Goal: Information Seeking & Learning: Learn about a topic

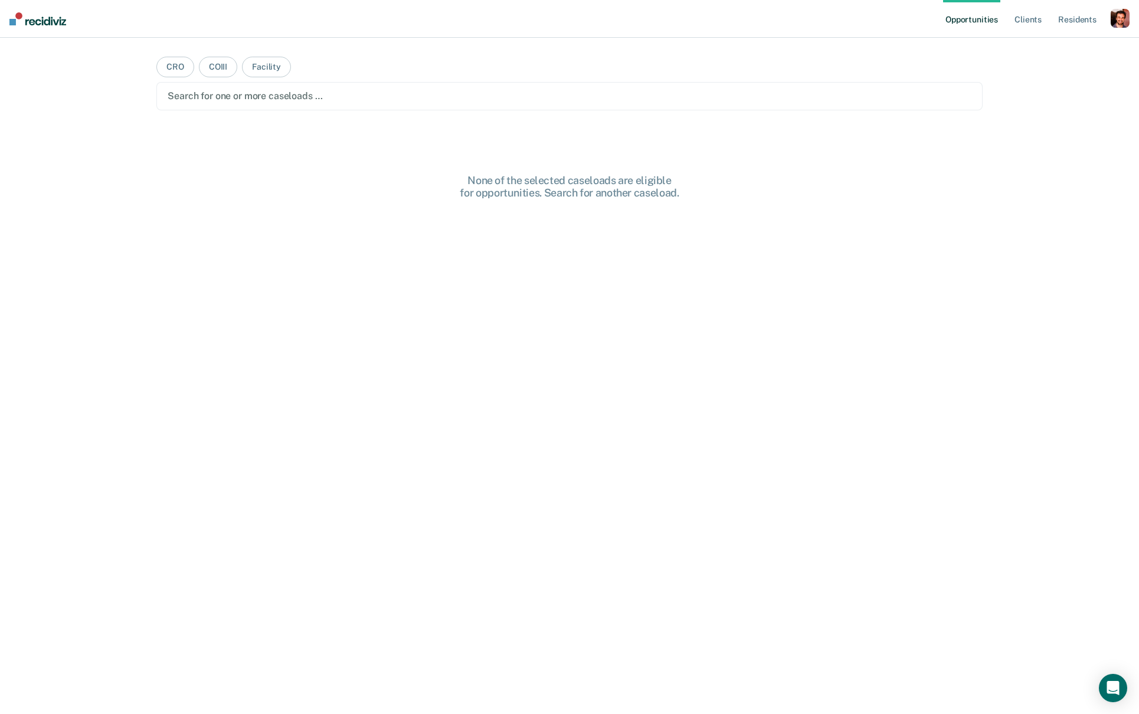
click at [1119, 18] on div "button" at bounding box center [1120, 18] width 19 height 19
click at [1024, 54] on div "Profile How it works Log Out" at bounding box center [1073, 63] width 114 height 58
click at [1038, 48] on link "Profile" at bounding box center [1072, 48] width 95 height 10
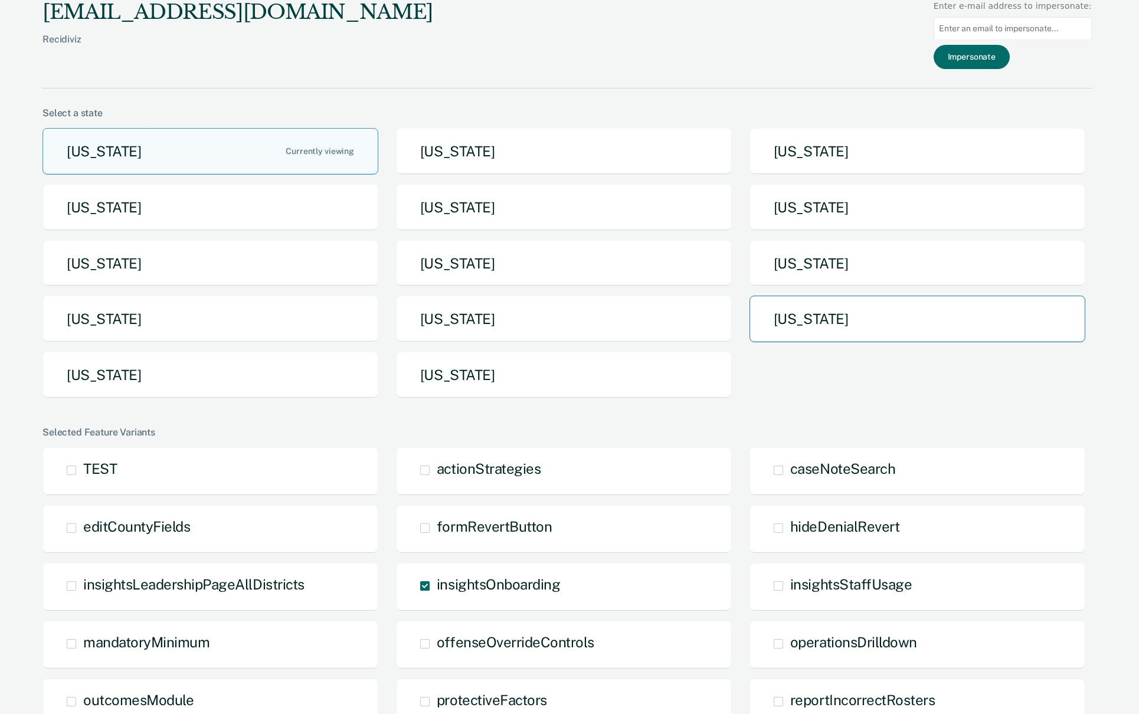
click at [782, 305] on button "[US_STATE]" at bounding box center [918, 319] width 336 height 47
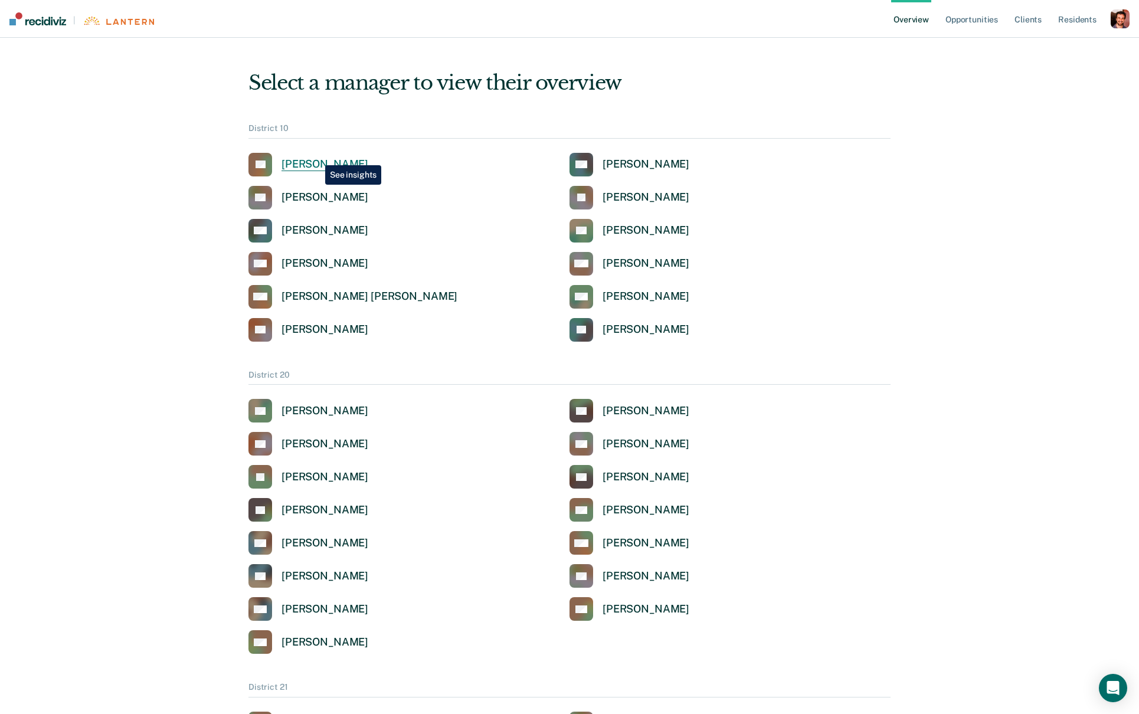
click at [316, 153] on link "CL [PERSON_NAME]" at bounding box center [309, 165] width 120 height 24
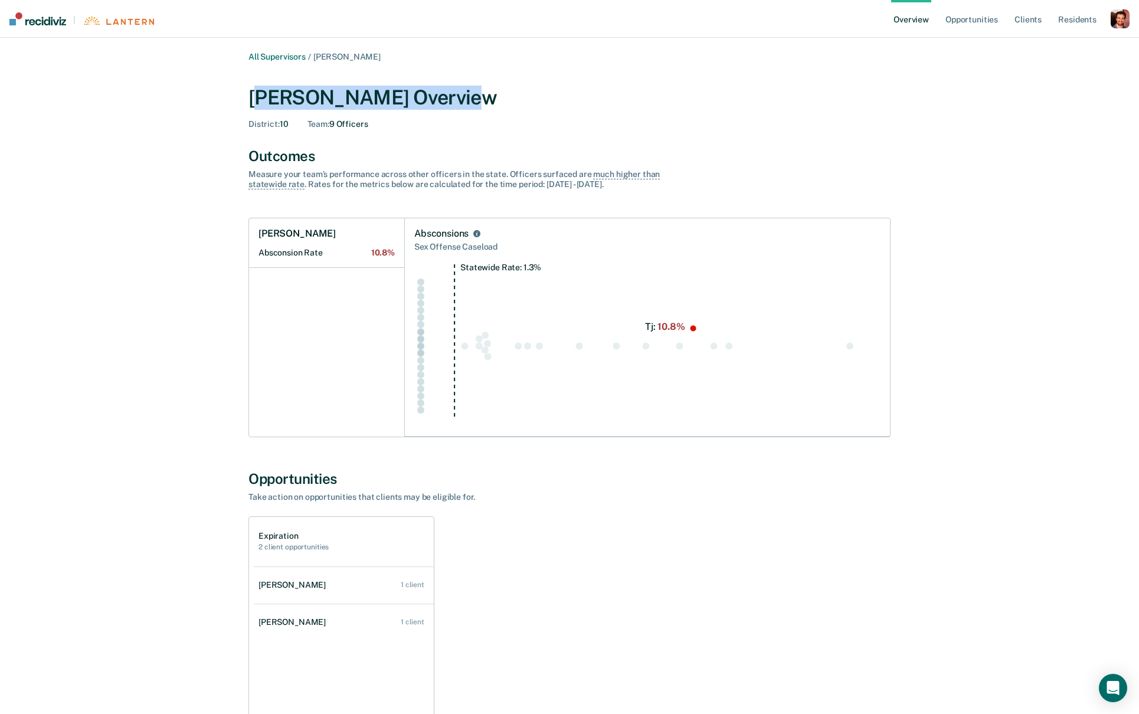
drag, startPoint x: 266, startPoint y: 104, endPoint x: 446, endPoint y: 104, distance: 180.0
click at [446, 104] on div "[PERSON_NAME] Overview" at bounding box center [570, 98] width 642 height 24
click at [294, 239] on link "[PERSON_NAME] Absconsion Rate 10.8%" at bounding box center [326, 243] width 155 height 50
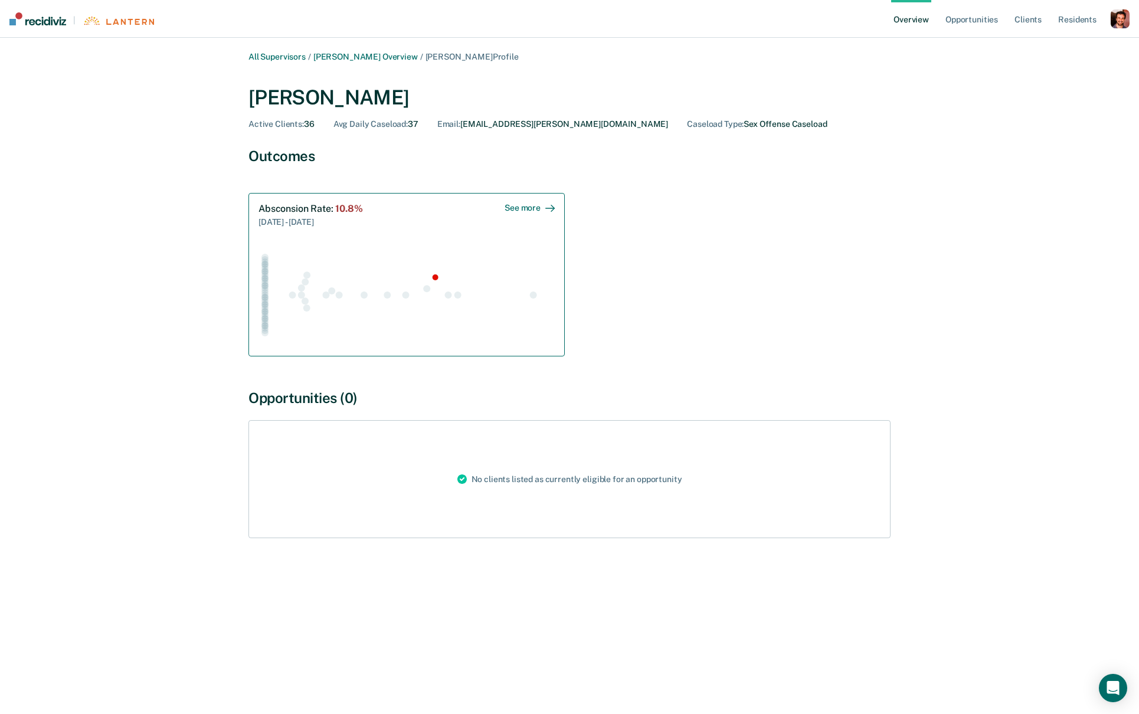
click at [351, 251] on icon "Swarm plot of all absconsion rates in the state for SEX_OFFENSE caseloads, high…" at bounding box center [407, 295] width 296 height 104
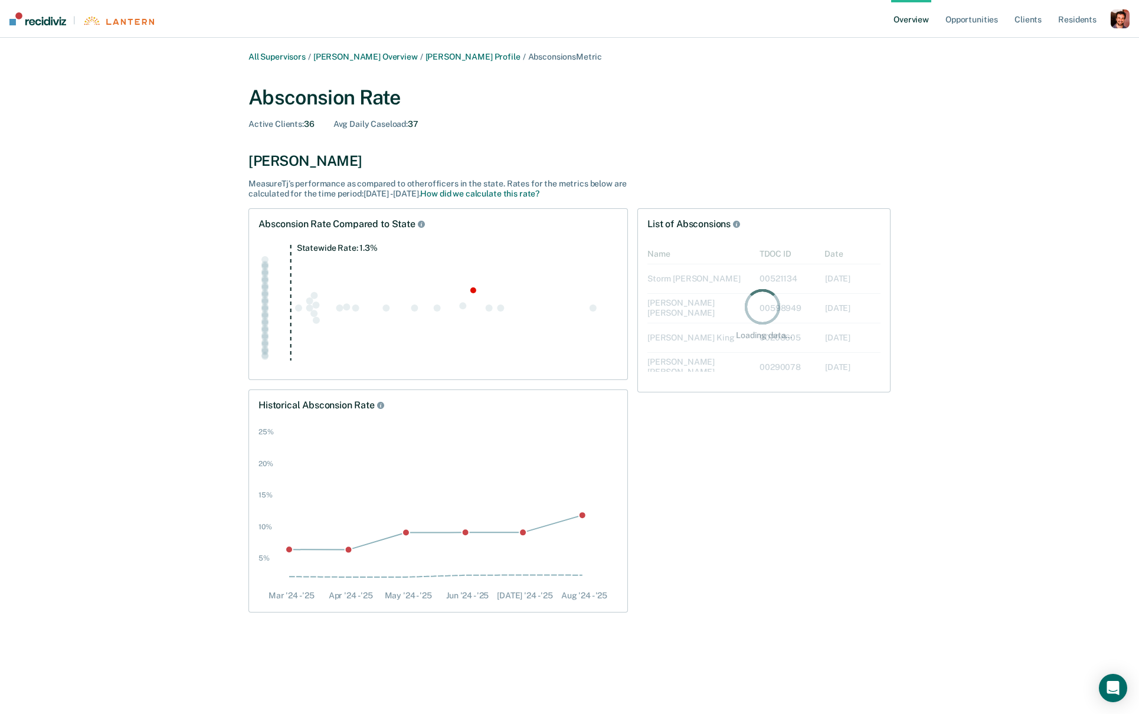
scroll to position [138, 233]
click at [350, 58] on link "[PERSON_NAME] Overview" at bounding box center [365, 57] width 104 height 10
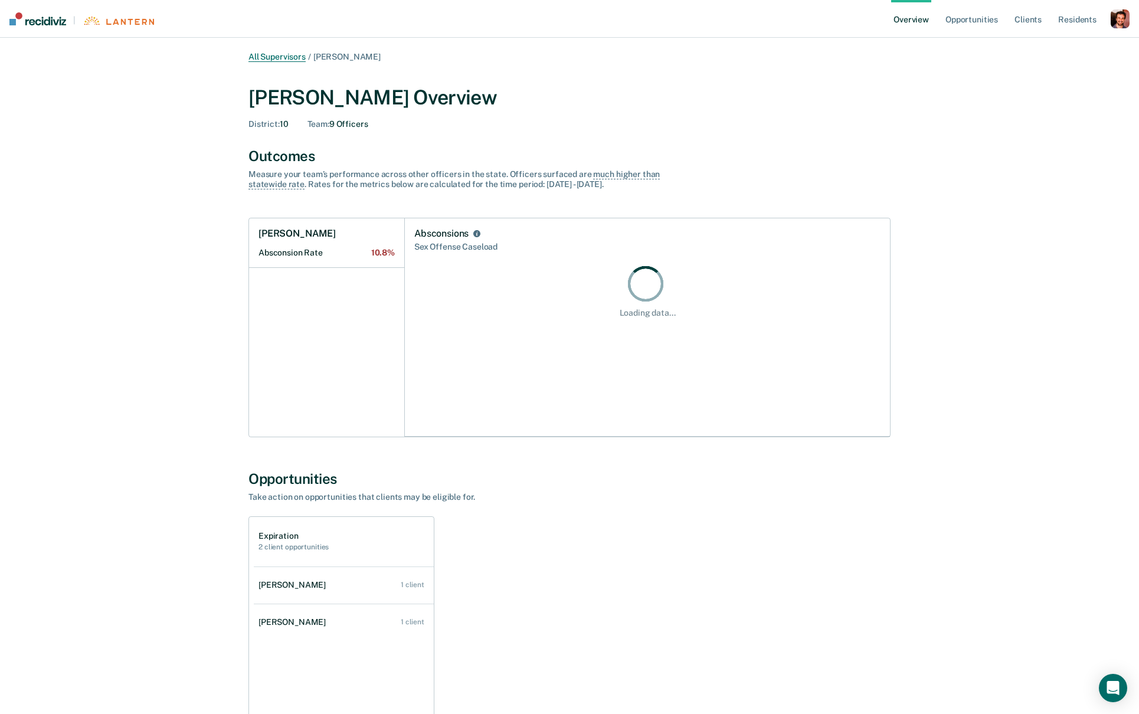
click at [290, 60] on link "All Supervisors" at bounding box center [277, 57] width 57 height 10
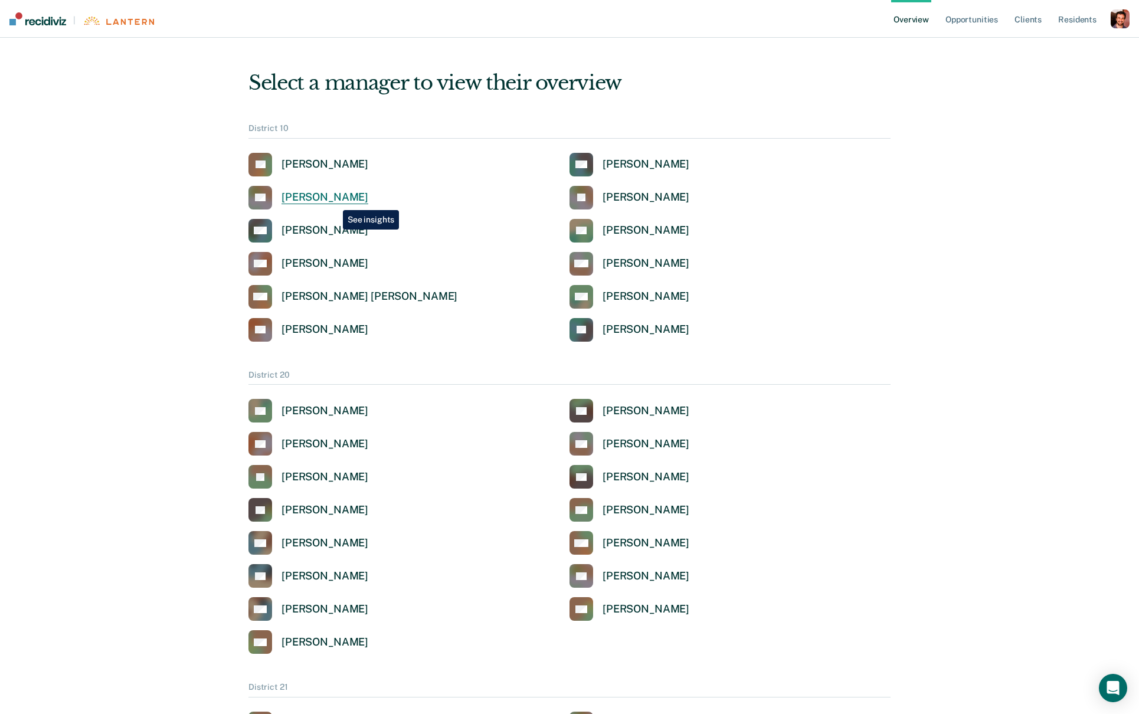
click at [334, 201] on div "[PERSON_NAME]" at bounding box center [325, 198] width 87 height 14
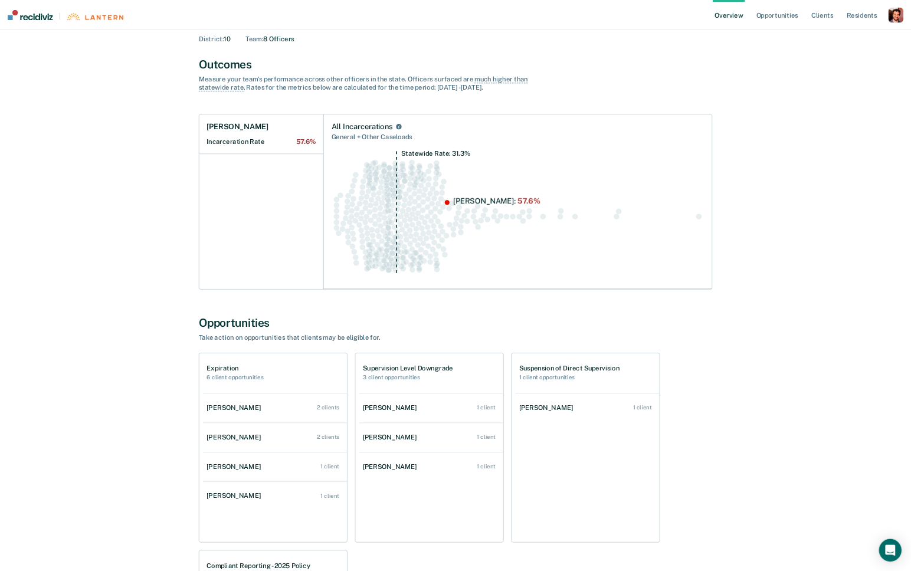
scroll to position [18, 0]
